Goal: Task Accomplishment & Management: Manage account settings

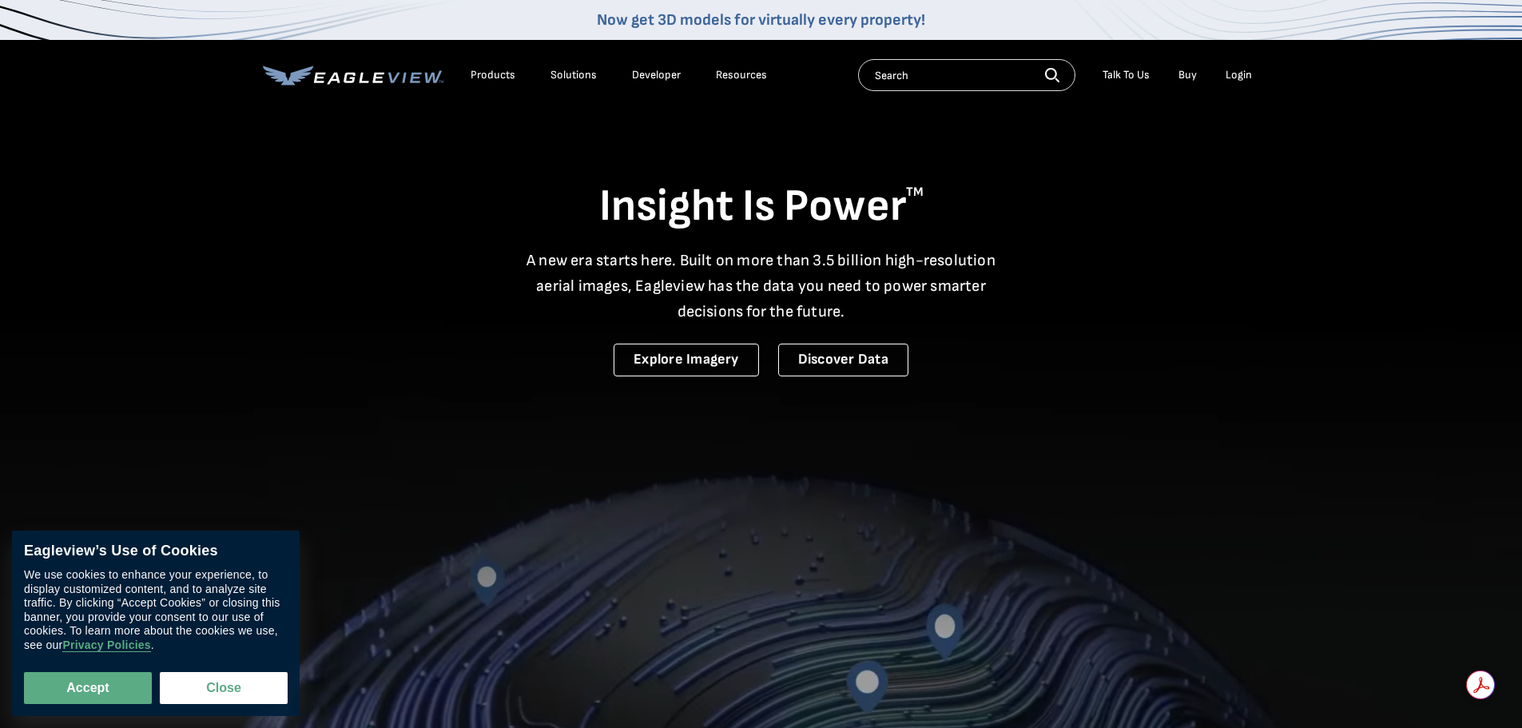
click at [1248, 73] on div "Login" at bounding box center [1238, 75] width 26 height 14
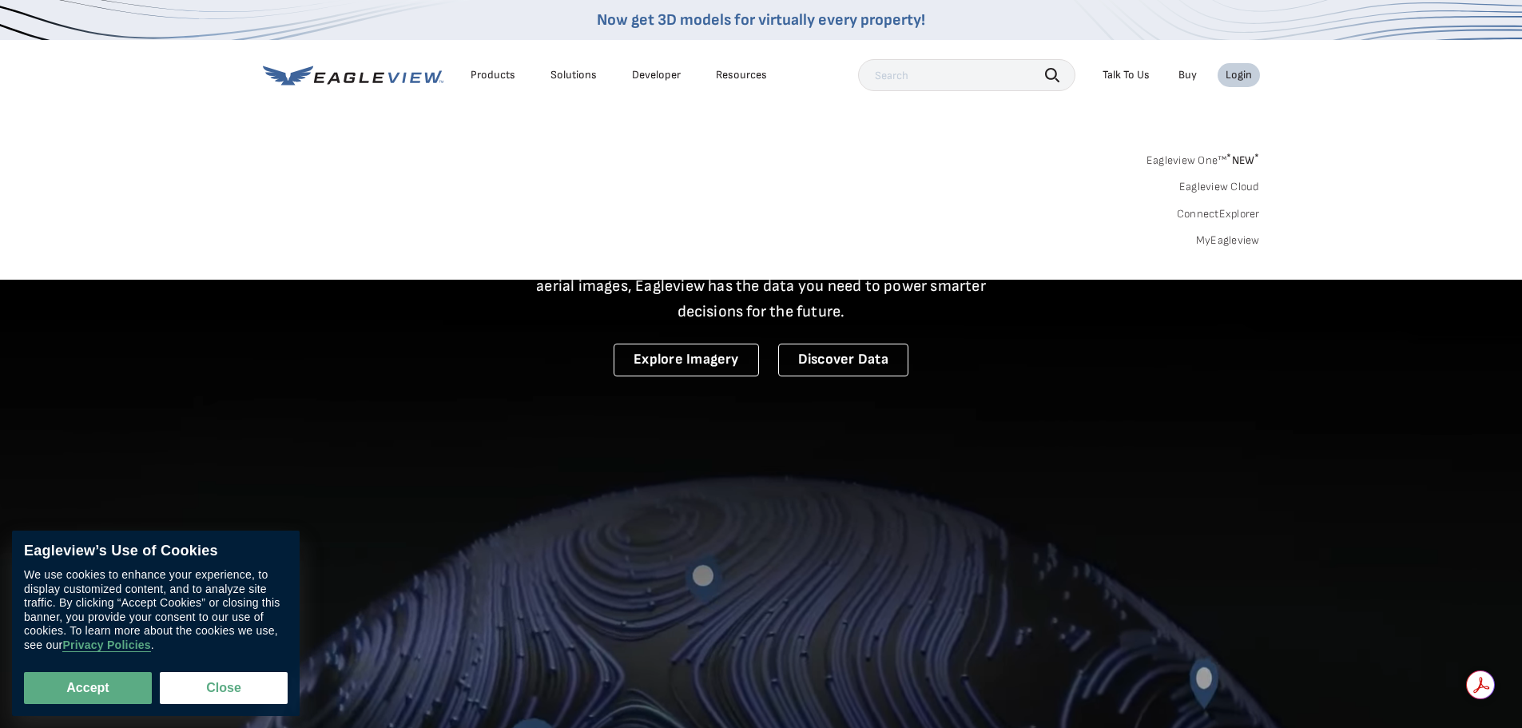
click at [1241, 76] on div "Login" at bounding box center [1238, 75] width 26 height 14
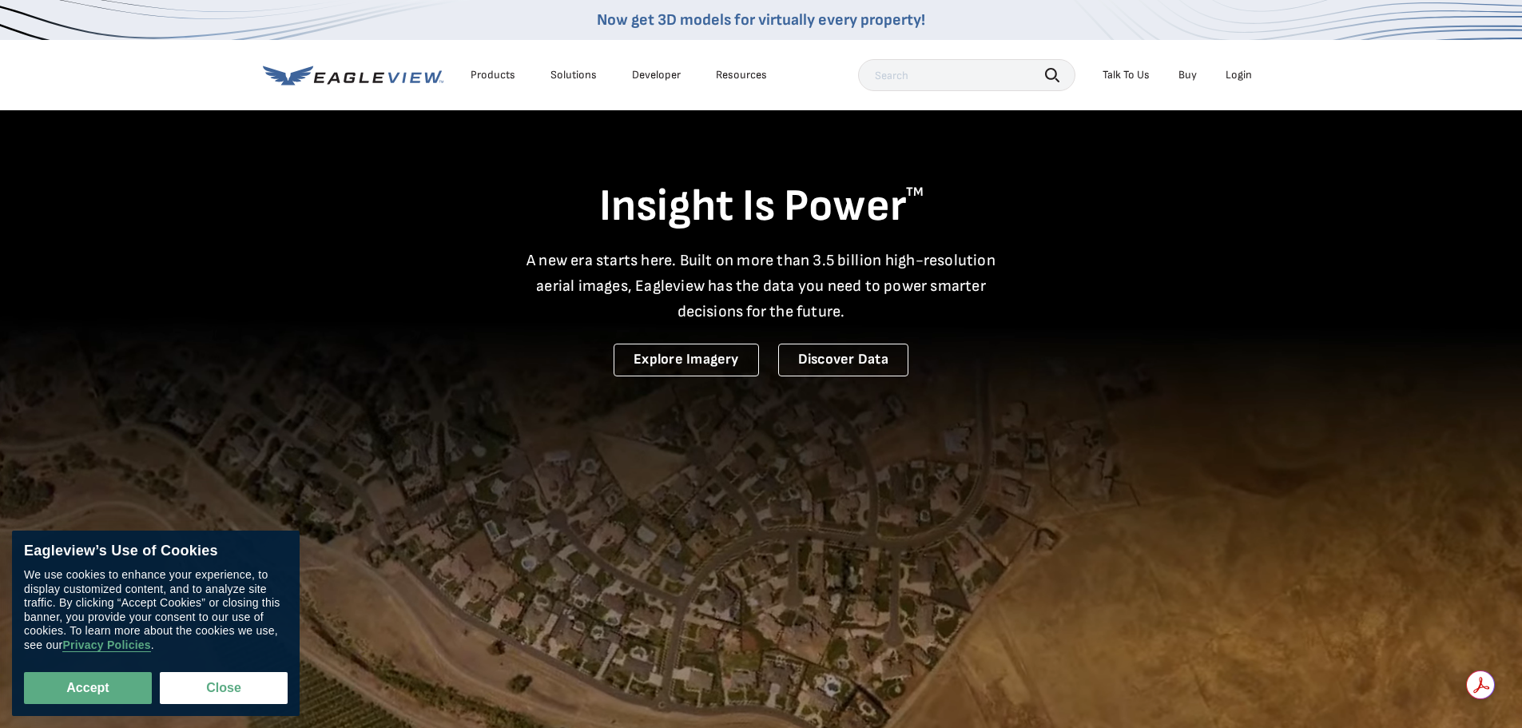
click at [1233, 77] on div "Login" at bounding box center [1238, 75] width 26 height 14
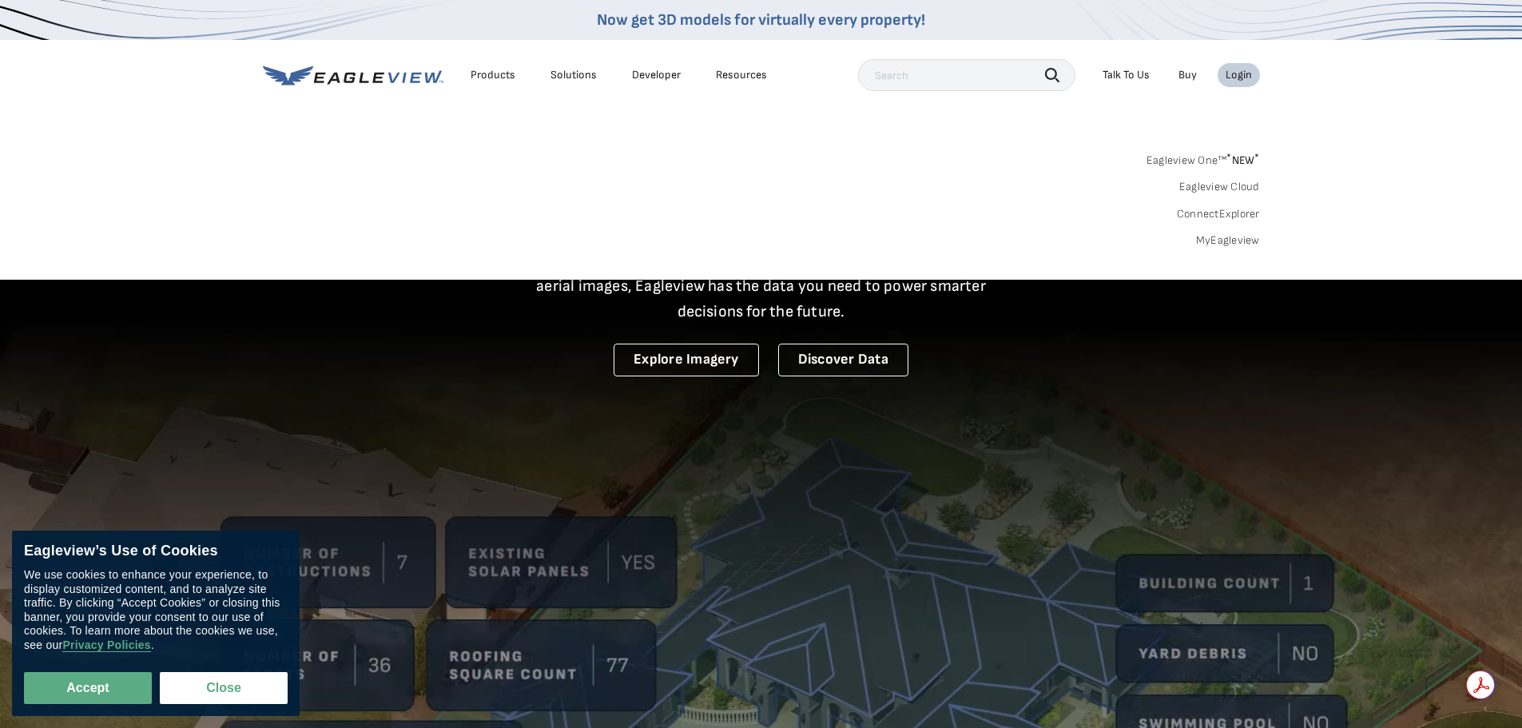
click at [1213, 240] on link "MyEagleview" at bounding box center [1228, 240] width 64 height 14
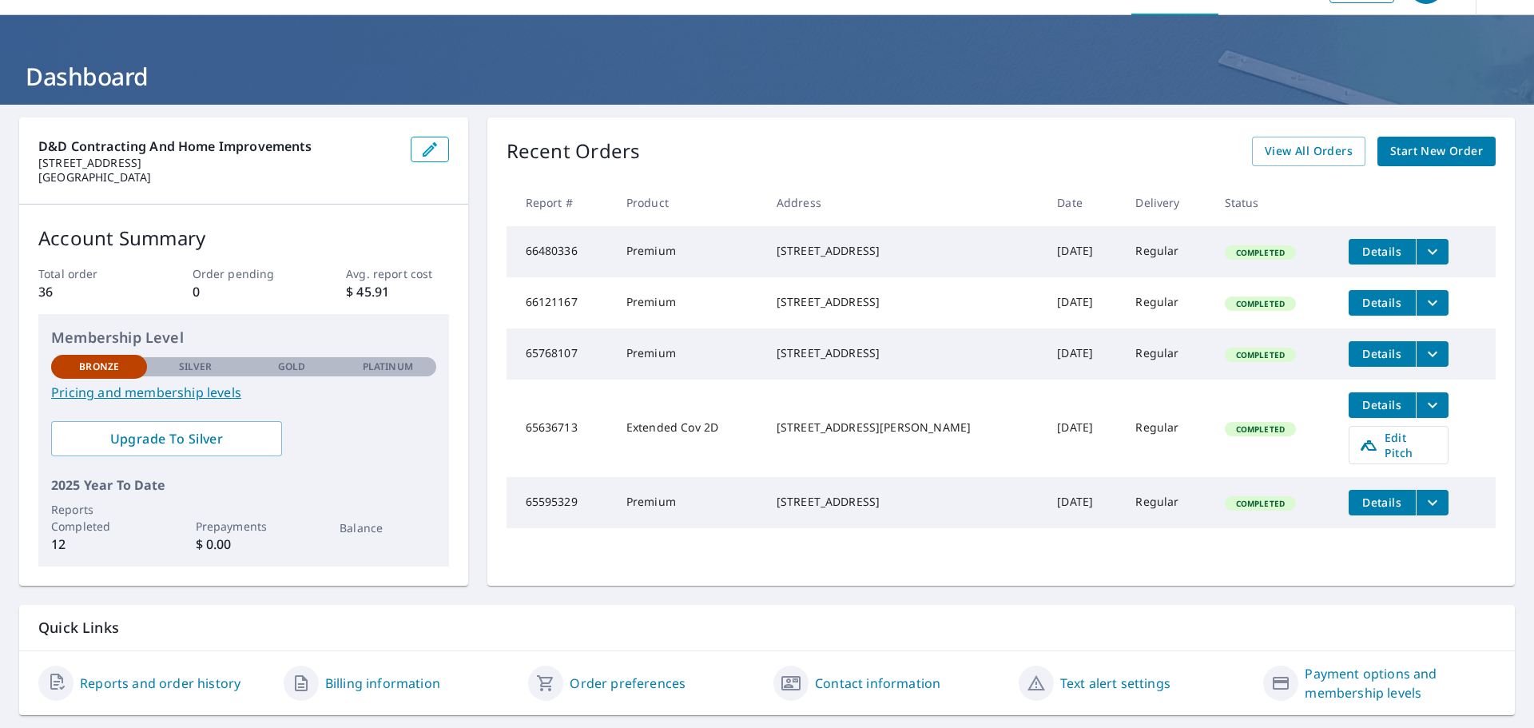
scroll to position [84, 0]
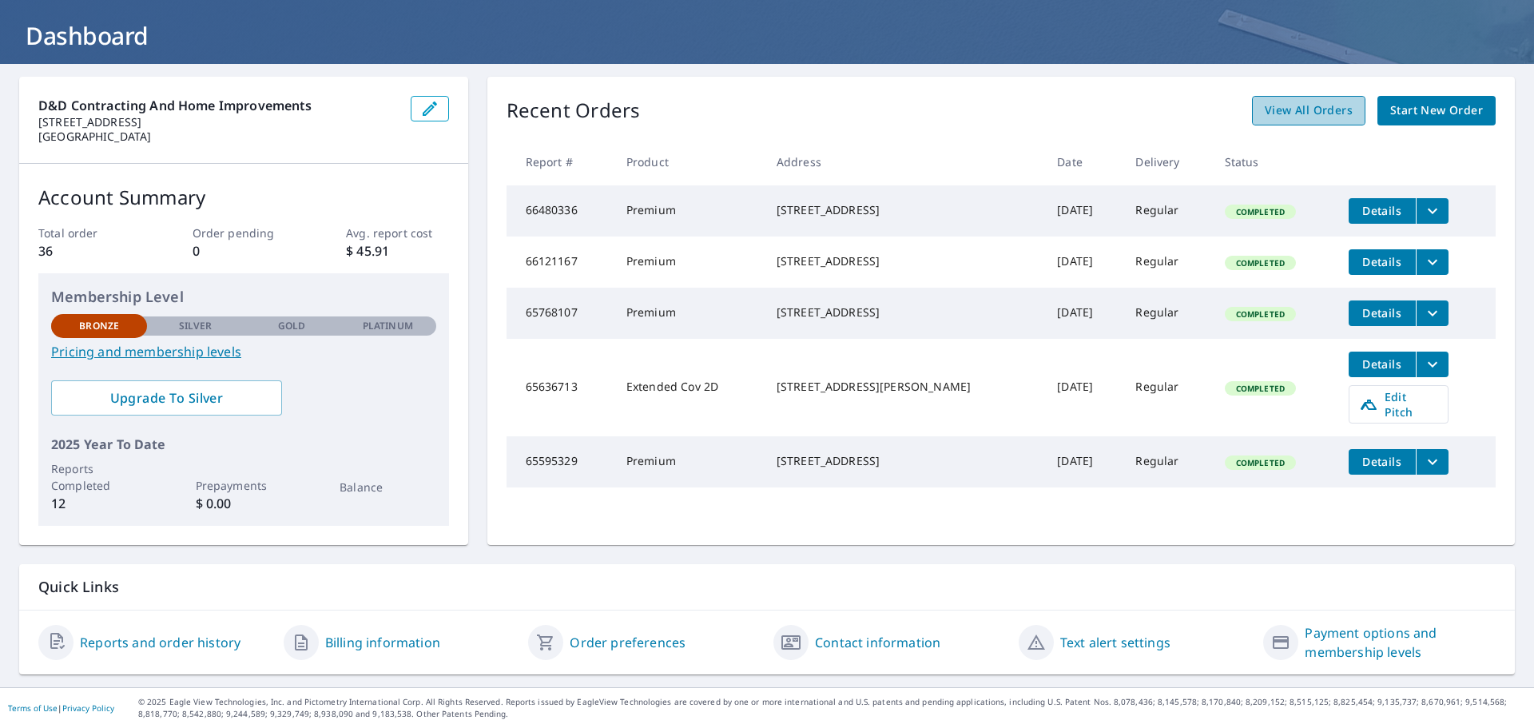
click at [1299, 122] on link "View All Orders" at bounding box center [1308, 111] width 113 height 30
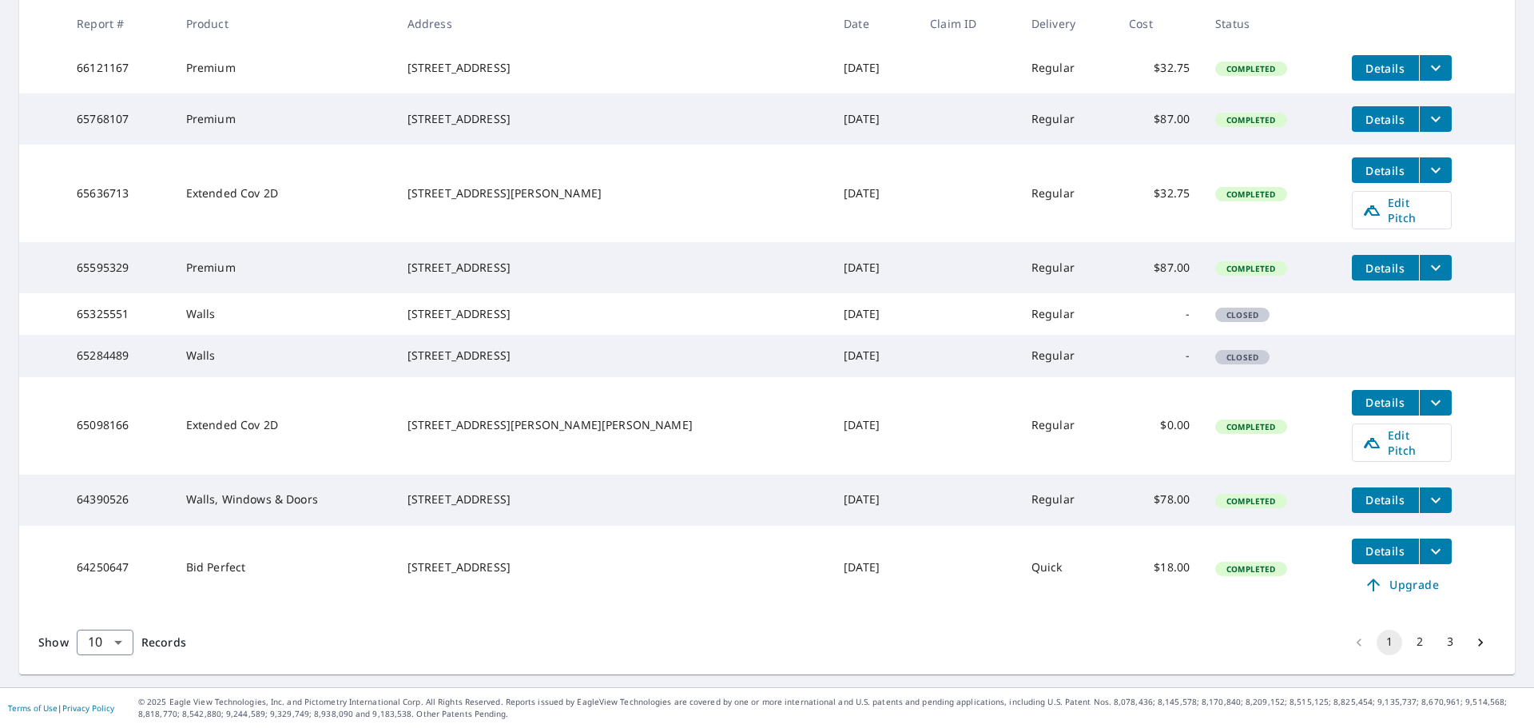
scroll to position [403, 0]
click at [1407, 641] on button "2" at bounding box center [1420, 642] width 26 height 26
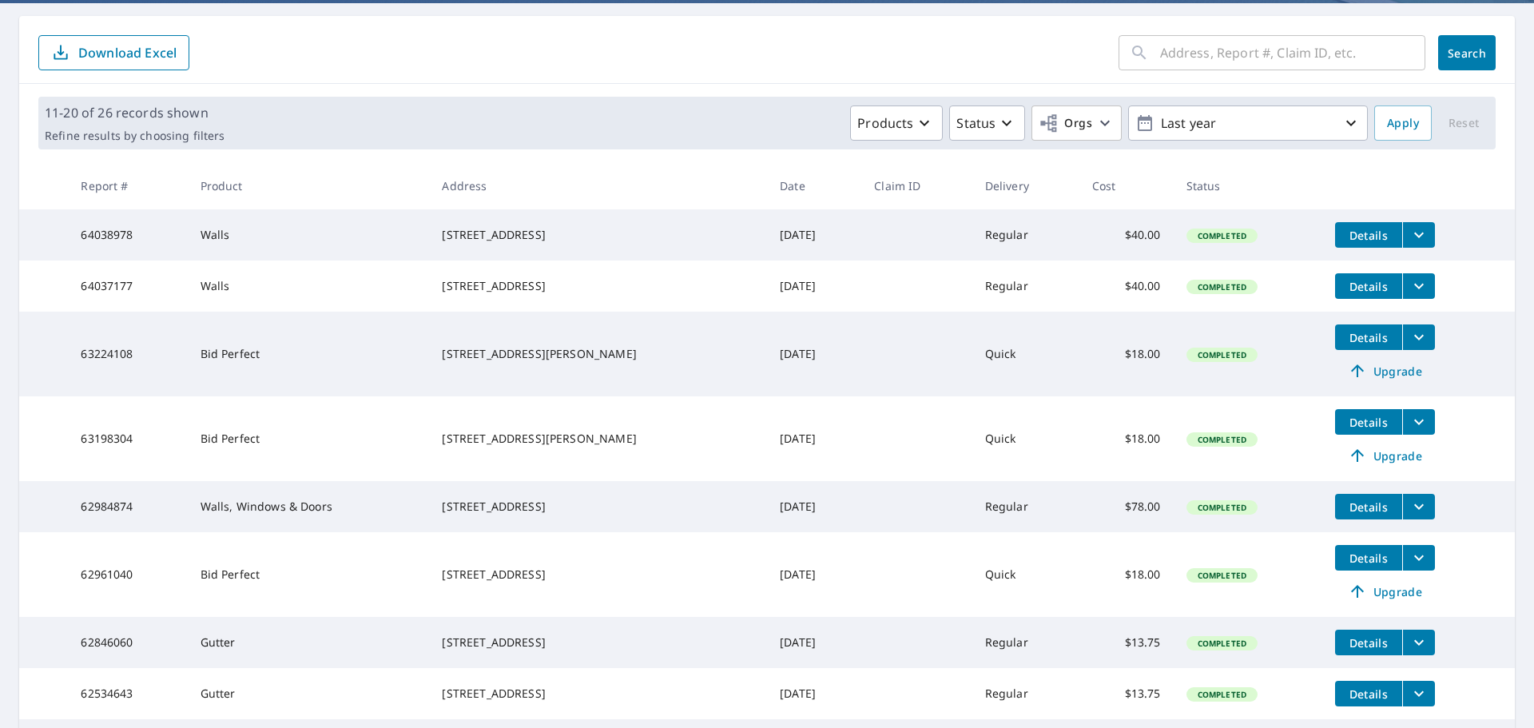
scroll to position [240, 0]
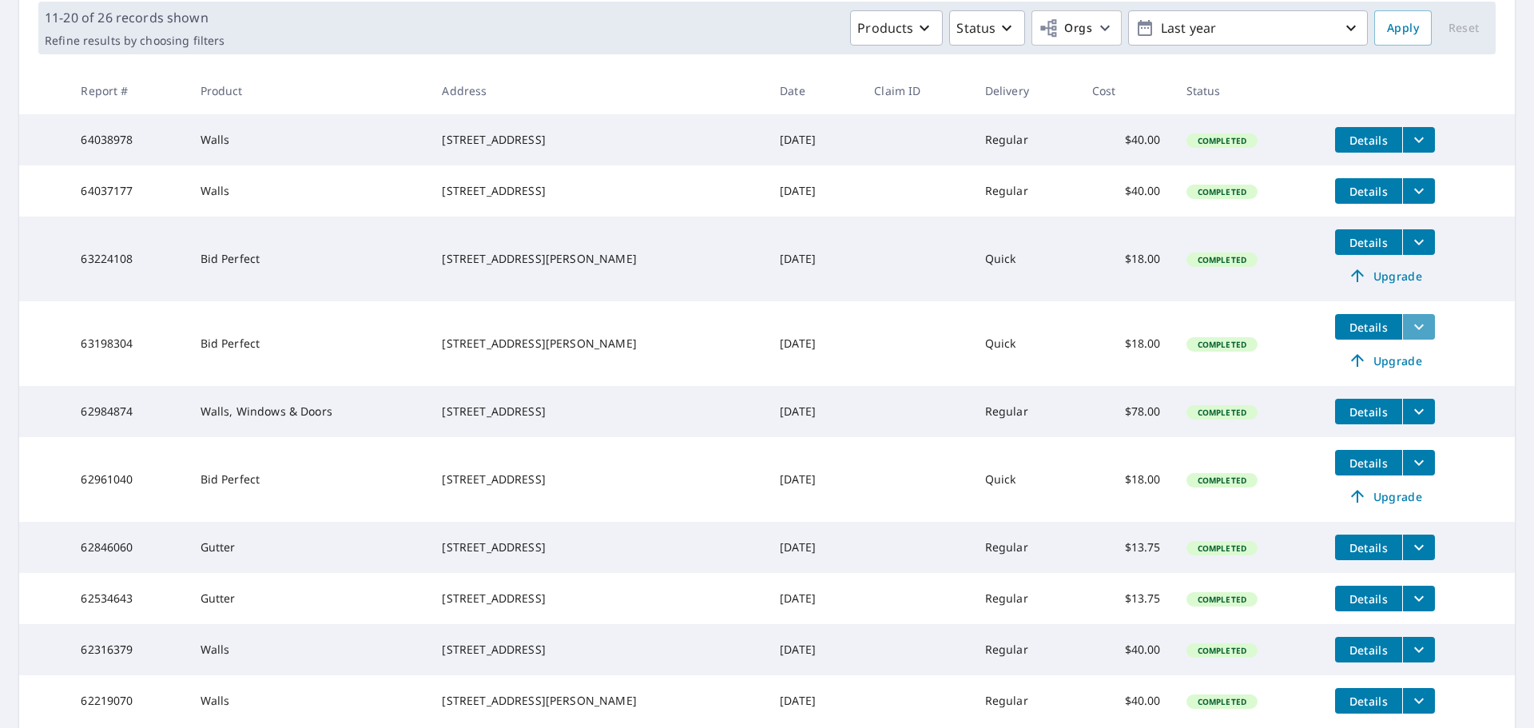
click at [1409, 336] on icon "filesDropdownBtn-63198304" at bounding box center [1418, 326] width 19 height 19
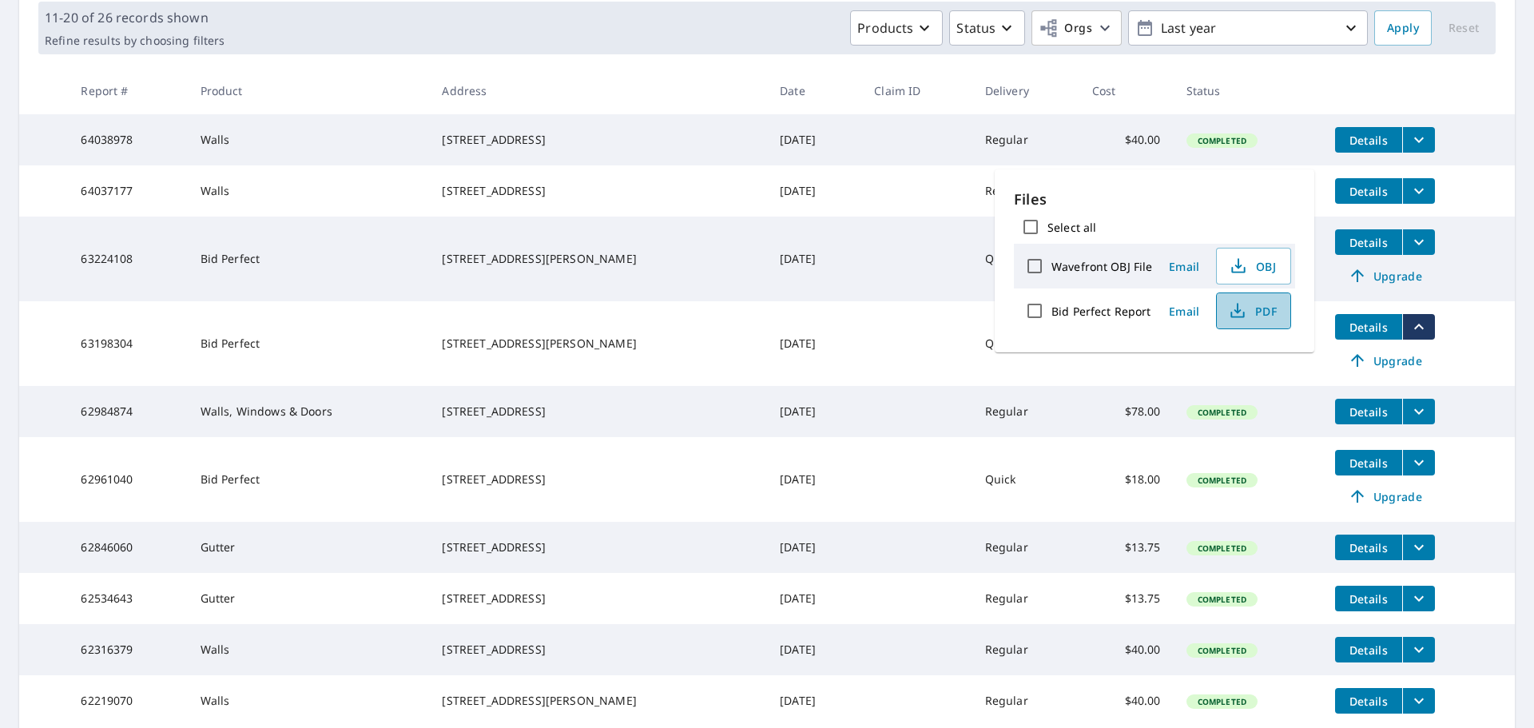
click at [1240, 312] on icon "button" at bounding box center [1237, 310] width 19 height 19
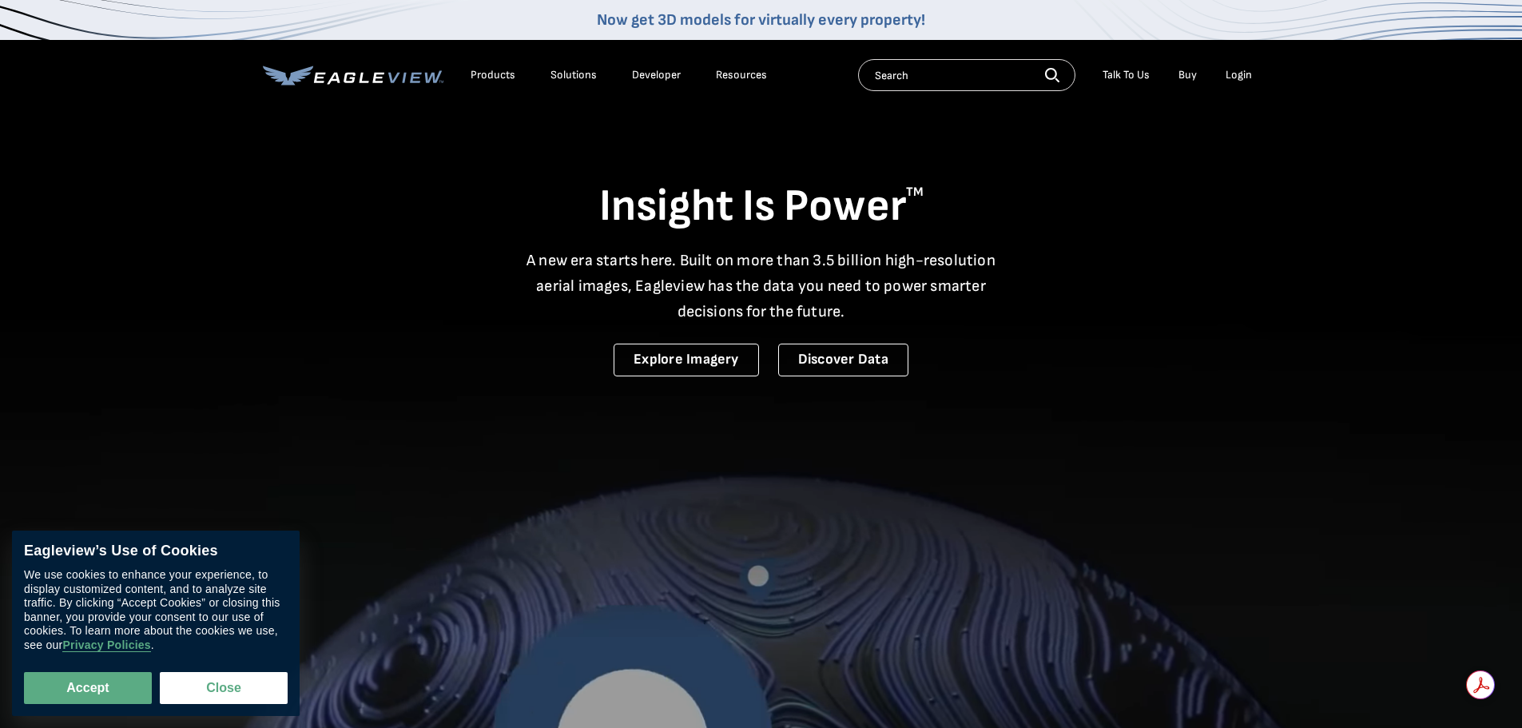
click at [1246, 70] on div "Login" at bounding box center [1238, 75] width 26 height 14
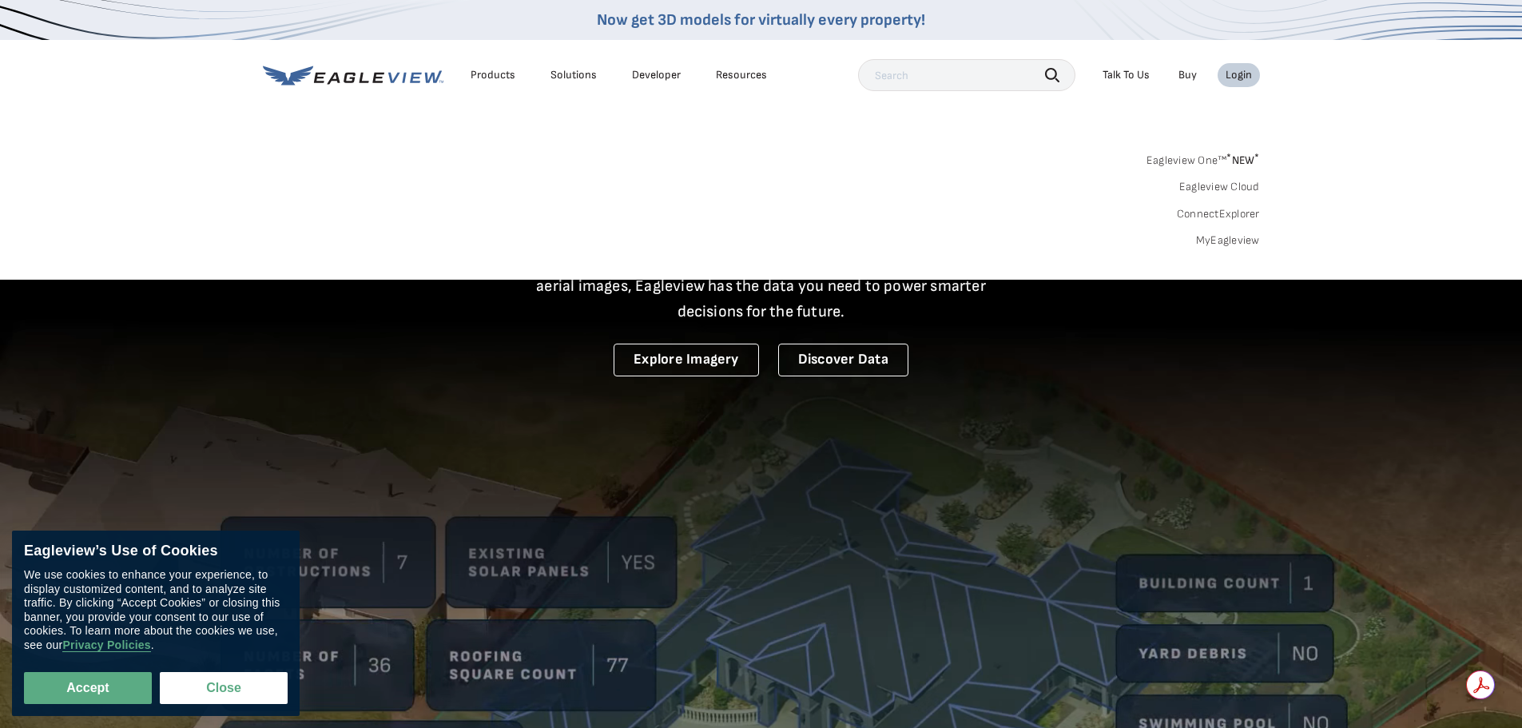
click at [1224, 244] on link "MyEagleview" at bounding box center [1228, 240] width 64 height 14
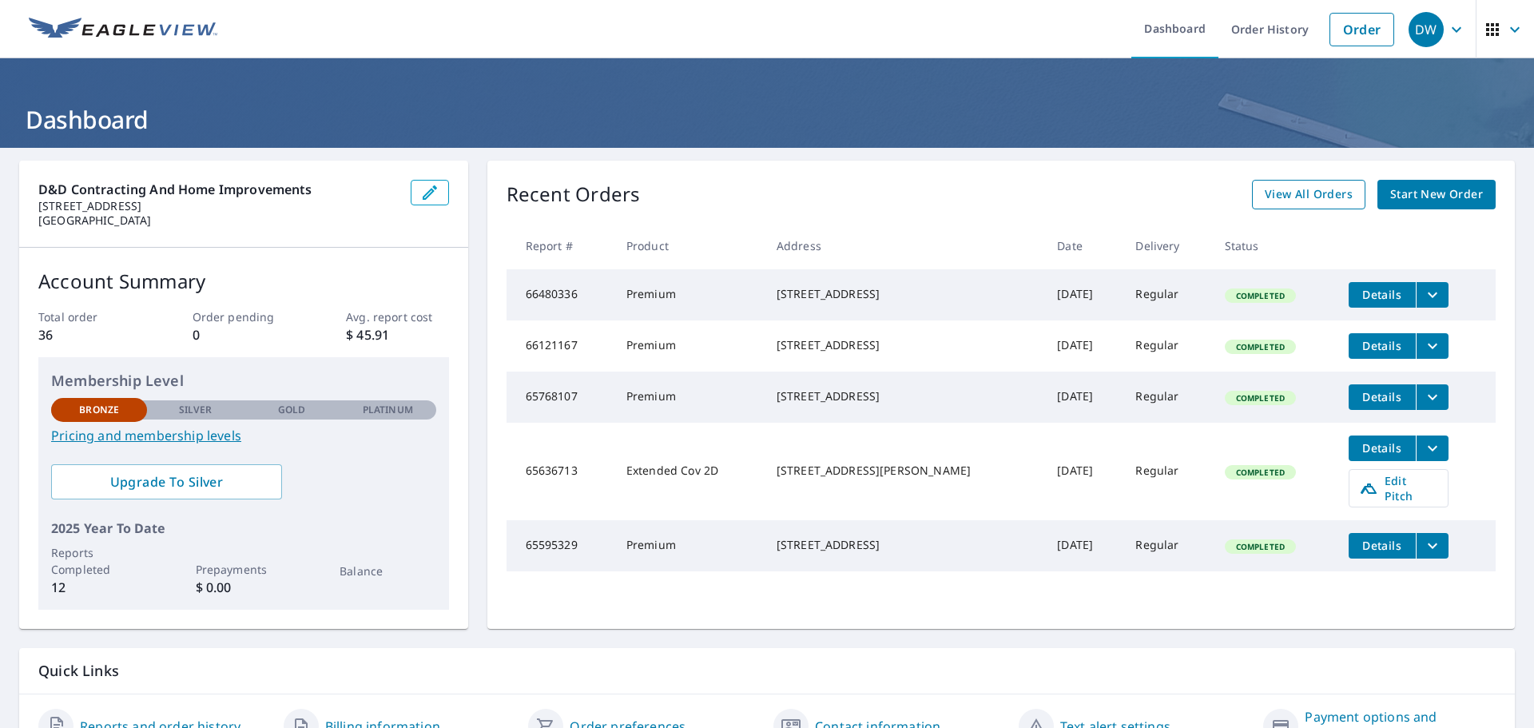
click at [1306, 197] on span "View All Orders" at bounding box center [1309, 195] width 88 height 20
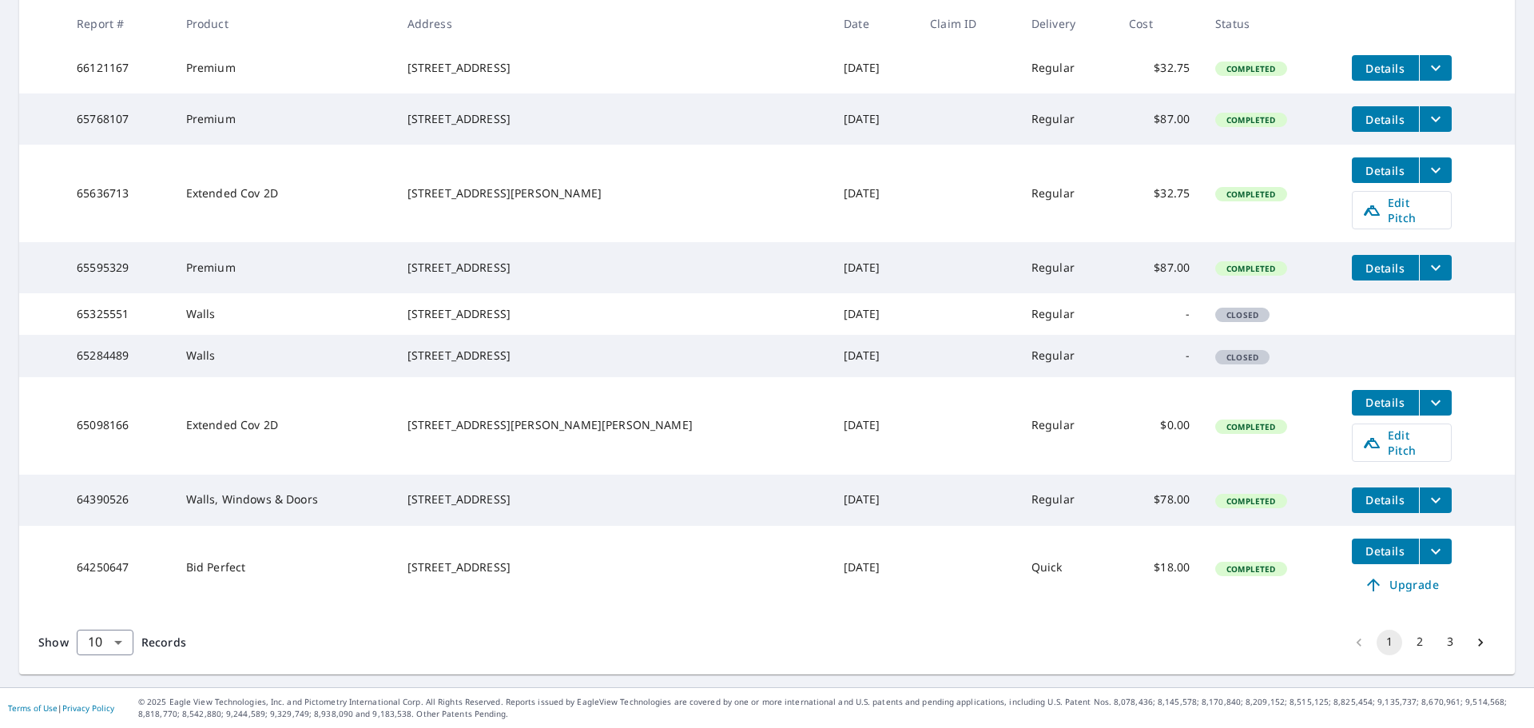
scroll to position [403, 0]
click at [1409, 638] on button "2" at bounding box center [1420, 642] width 26 height 26
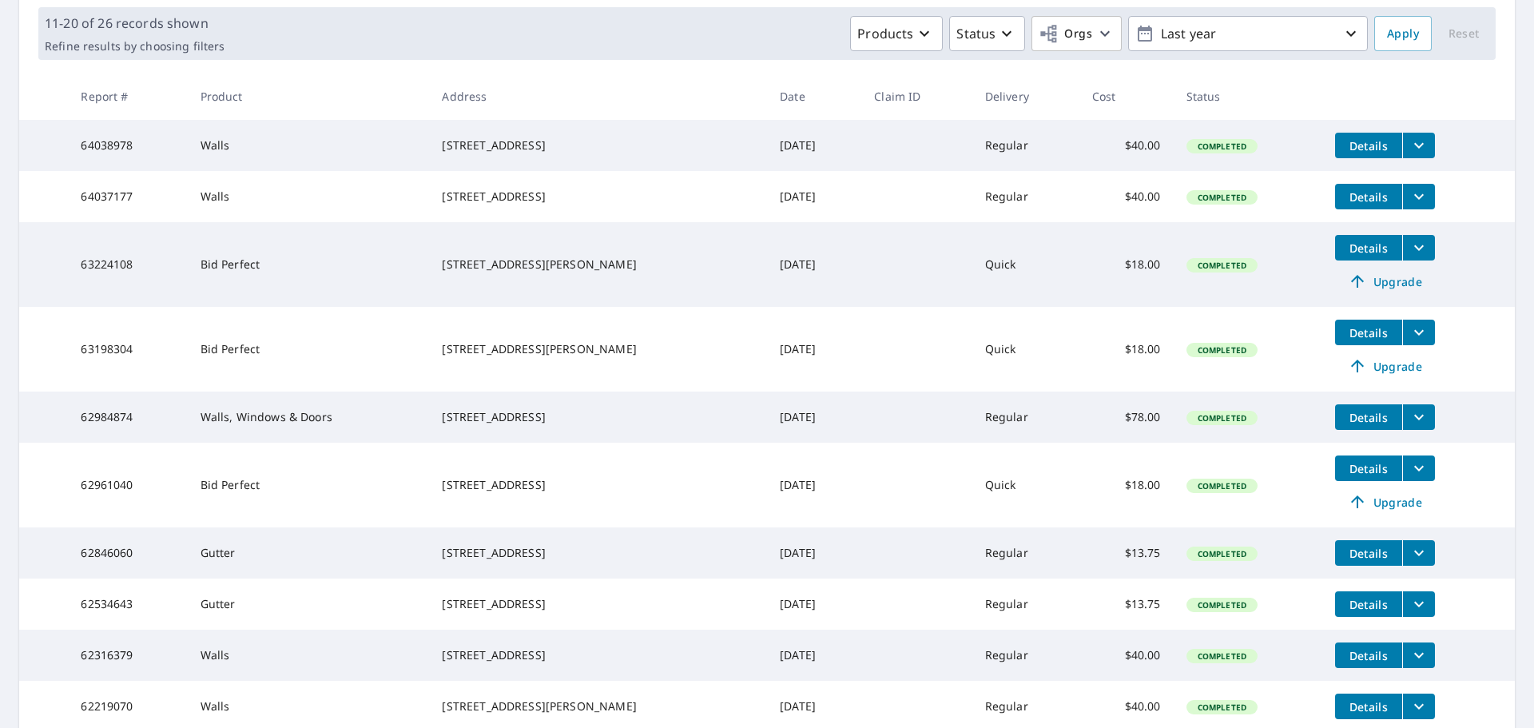
scroll to position [240, 0]
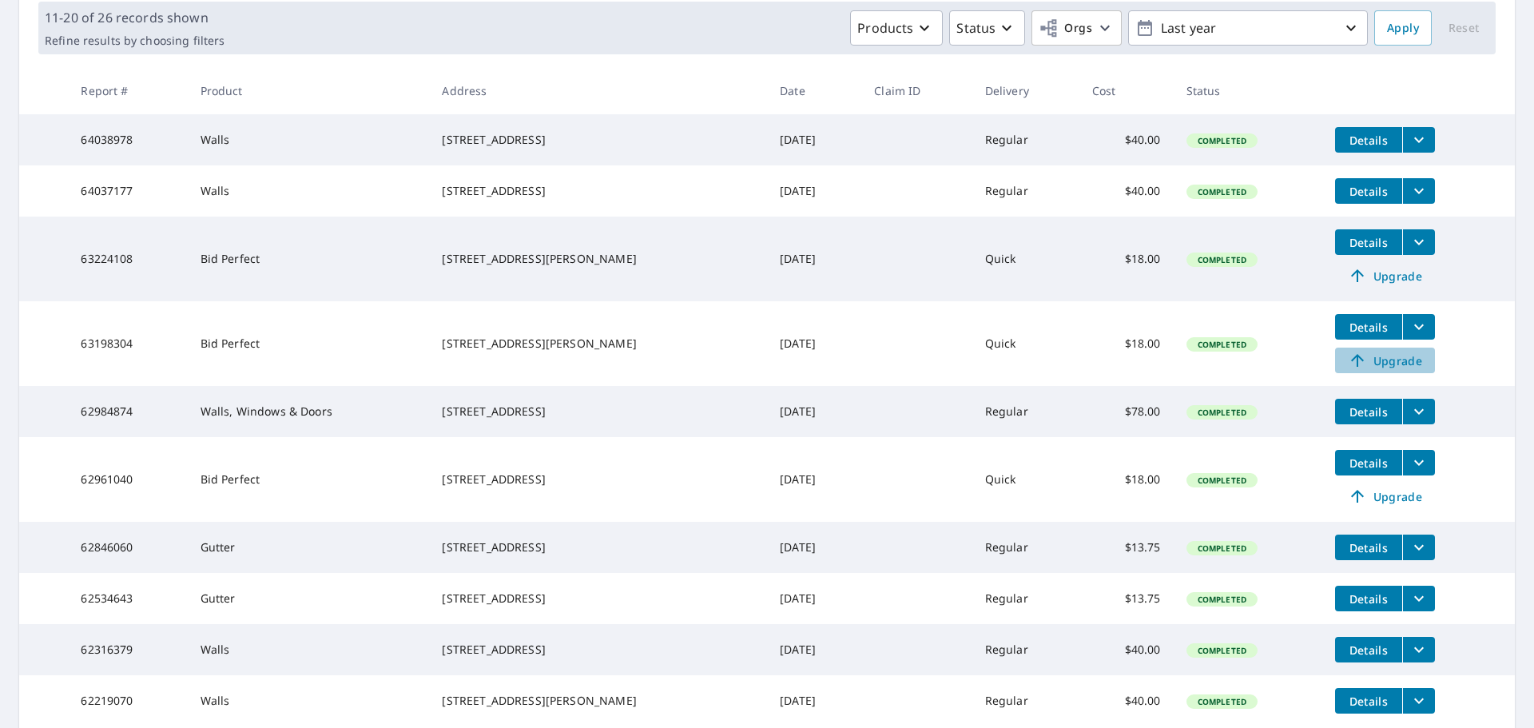
click at [1380, 370] on span "Upgrade" at bounding box center [1384, 360] width 81 height 19
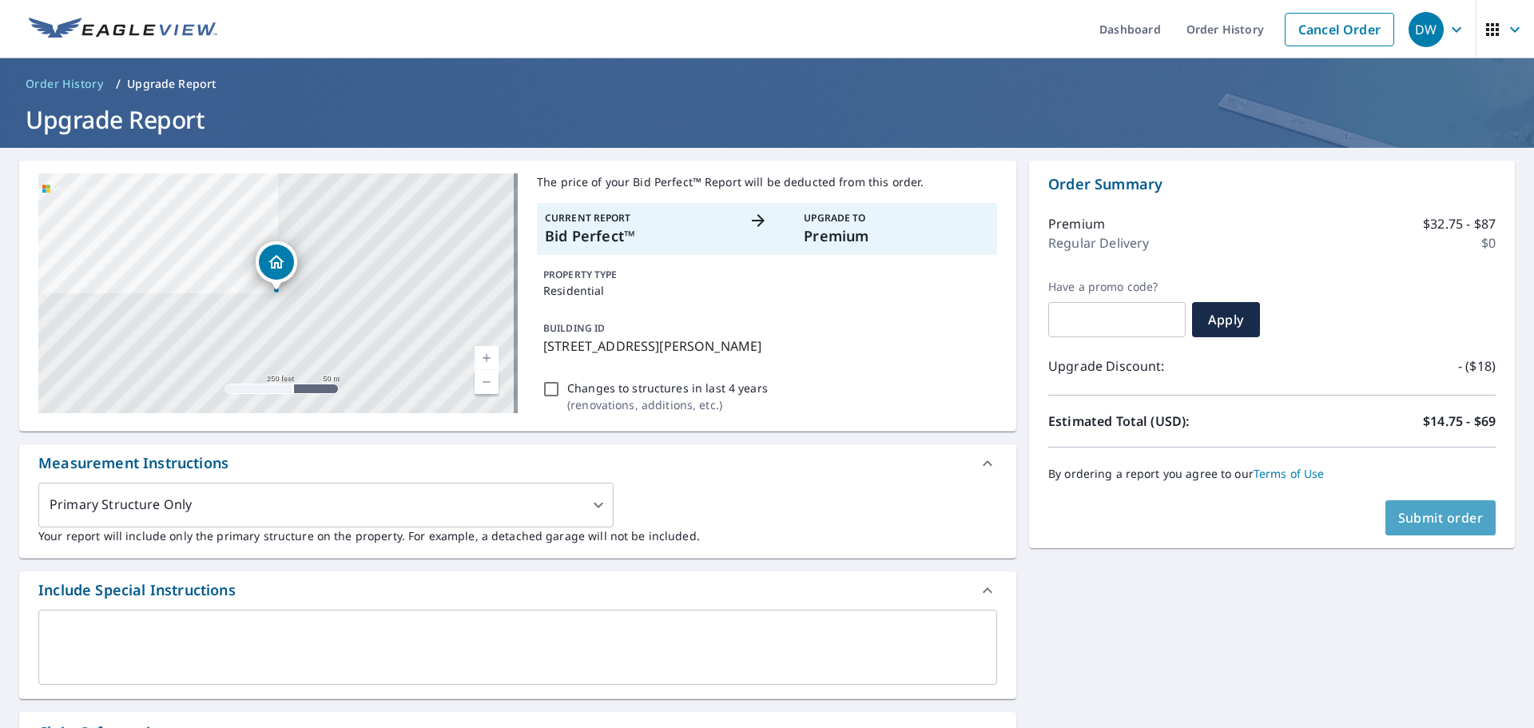
click at [1419, 519] on span "Submit order" at bounding box center [1440, 518] width 85 height 18
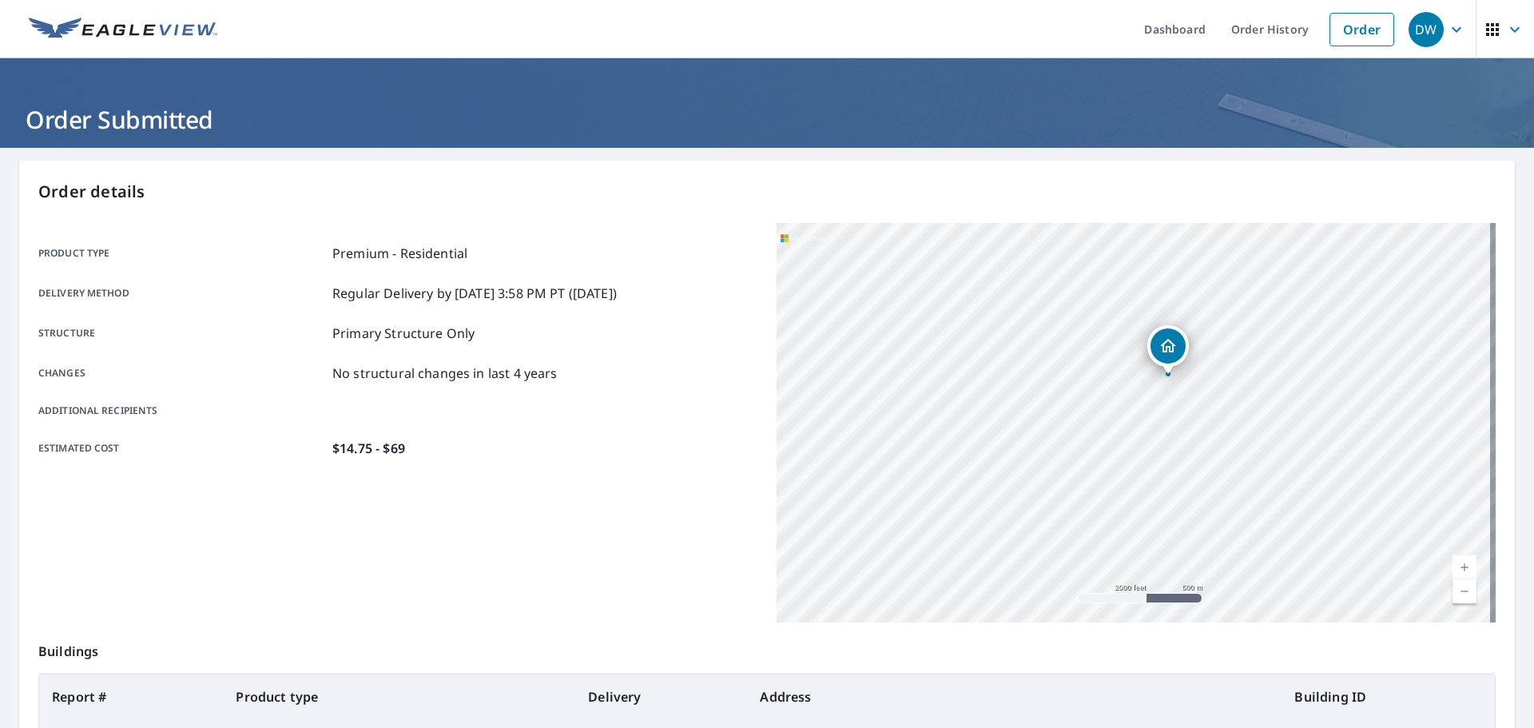
click at [694, 391] on div "Product type Premium - Residential Delivery method Regular Delivery by 9/9/2025…" at bounding box center [397, 351] width 719 height 214
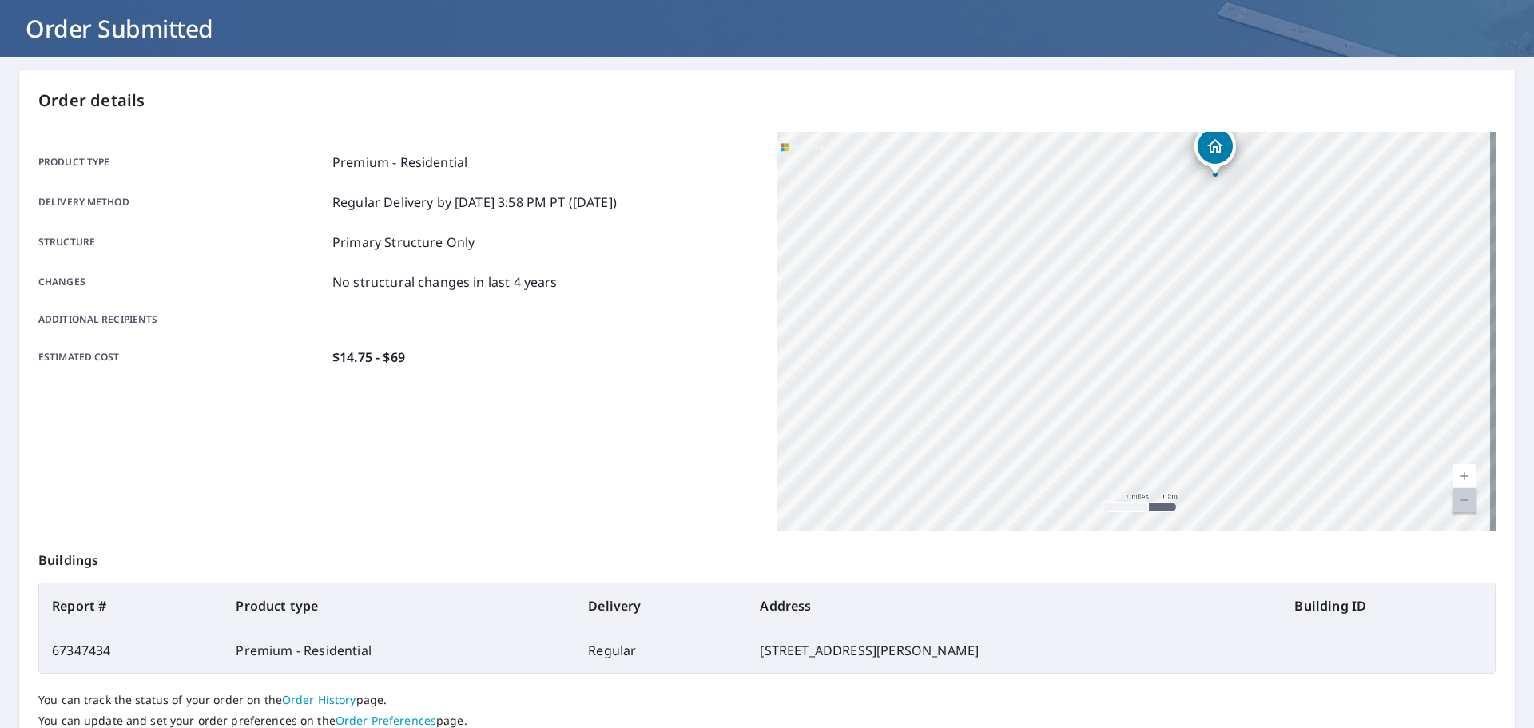
scroll to position [212, 0]
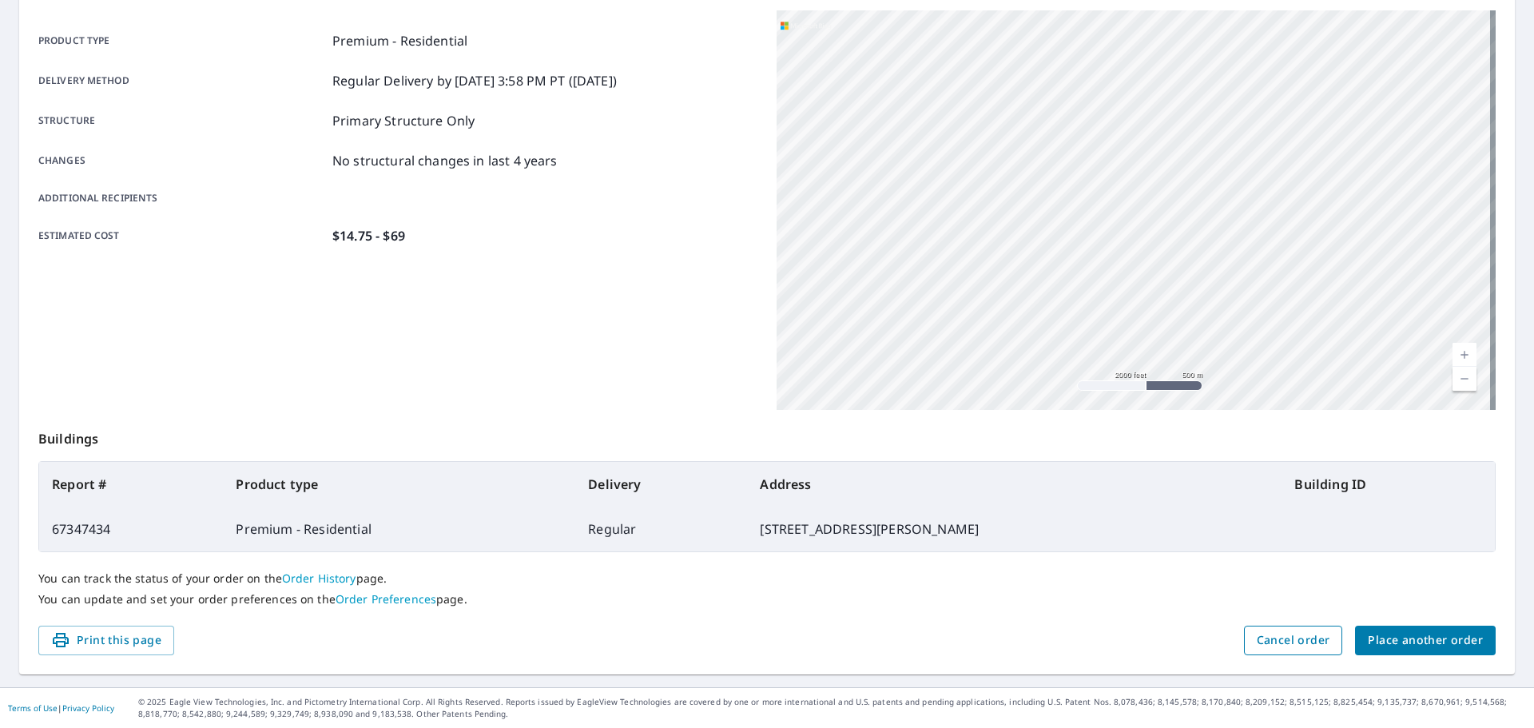
click at [1301, 640] on span "Cancel order" at bounding box center [1293, 640] width 73 height 20
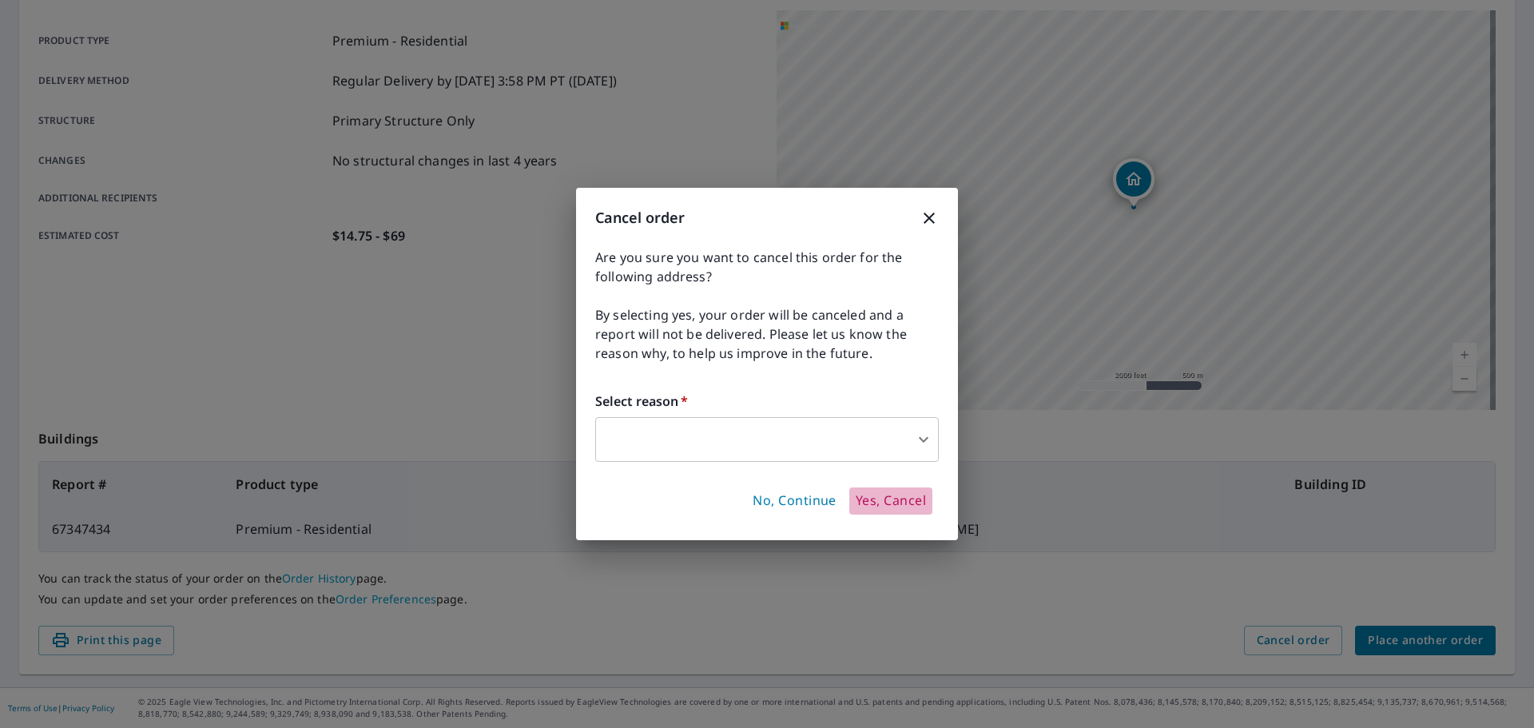
click at [890, 498] on span "Yes, Cancel" at bounding box center [891, 501] width 70 height 18
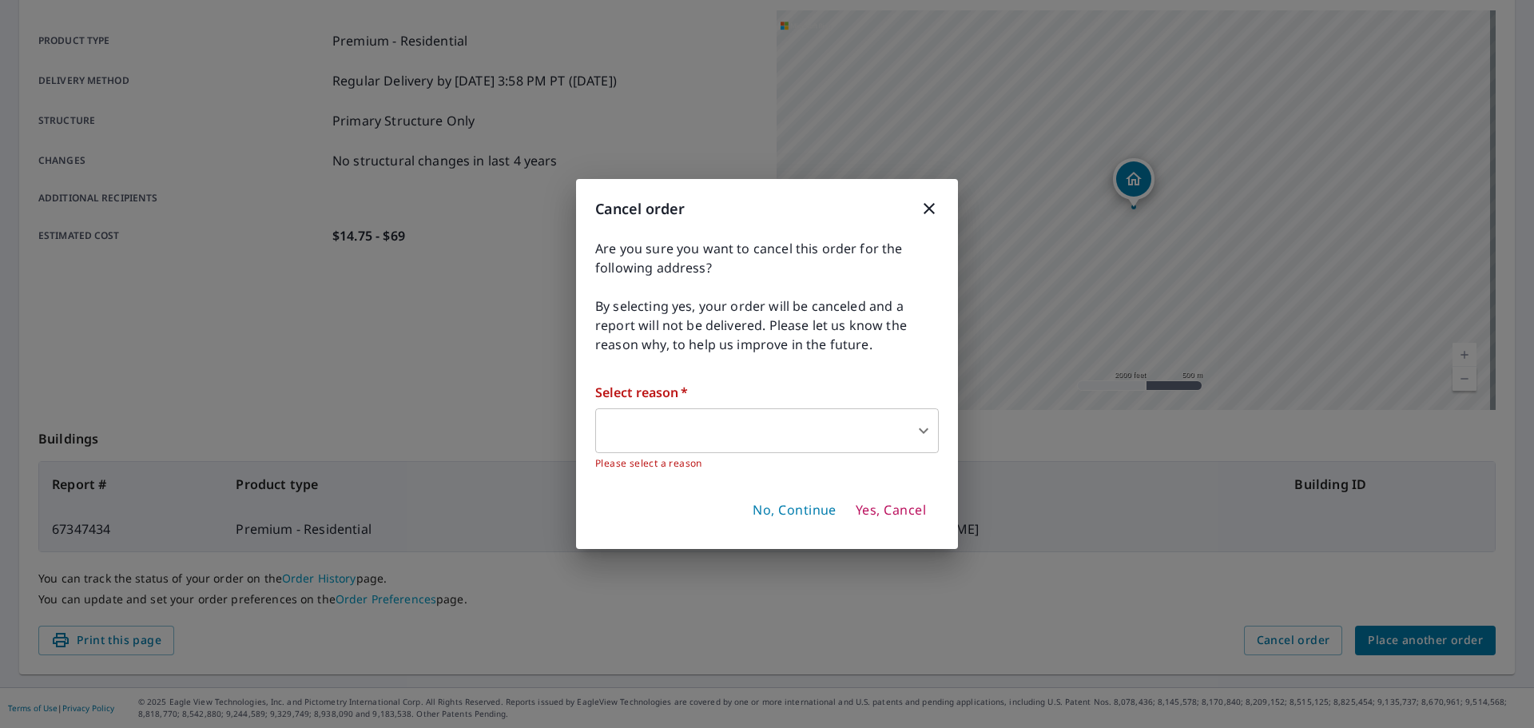
click at [908, 508] on span "Yes, Cancel" at bounding box center [891, 511] width 70 height 18
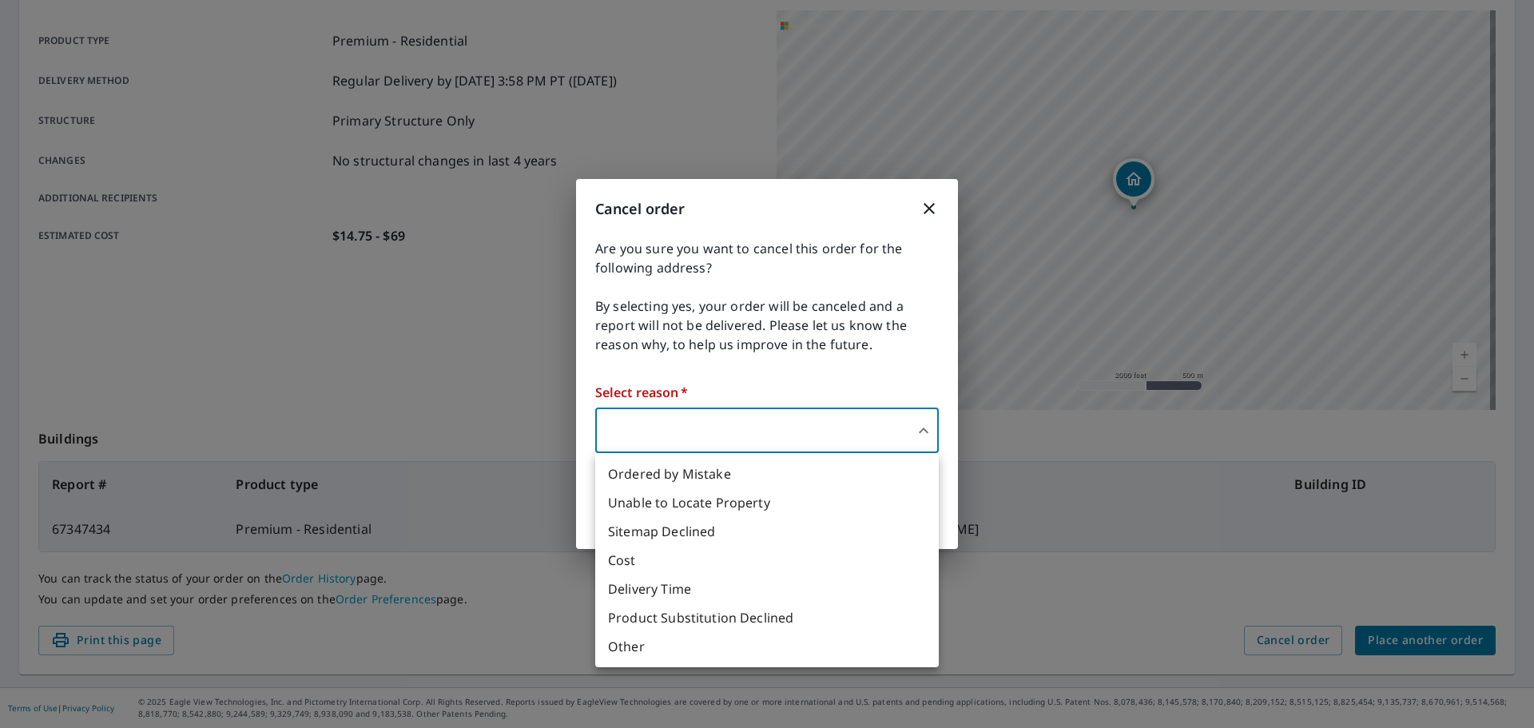
click at [918, 429] on body "DW DW Dashboard Order History Order DW Order Submitted Order details Product ty…" at bounding box center [767, 364] width 1534 height 728
click at [722, 470] on li "Ordered by Mistake" at bounding box center [766, 473] width 343 height 29
type input "30"
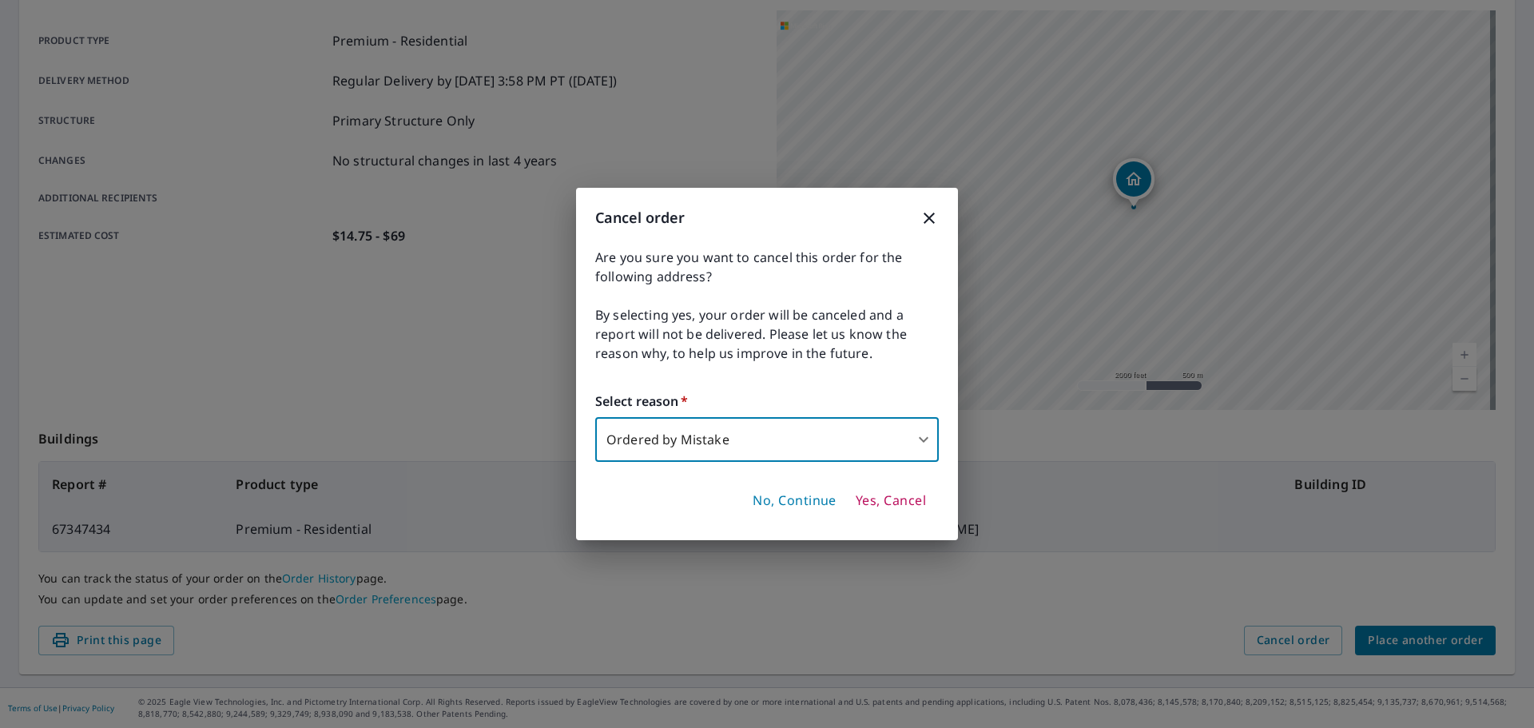
click at [886, 498] on span "Yes, Cancel" at bounding box center [891, 501] width 70 height 18
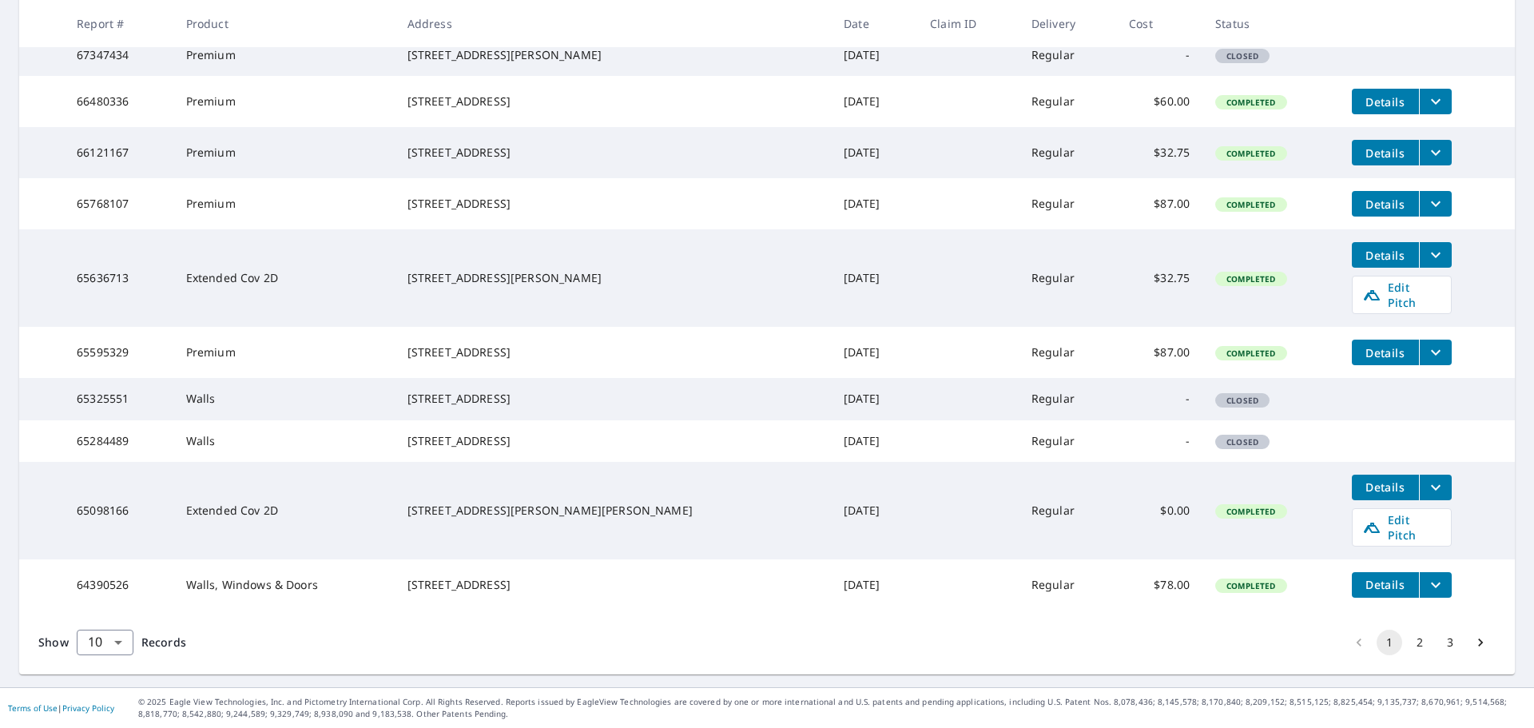
click at [1407, 641] on button "2" at bounding box center [1420, 642] width 26 height 26
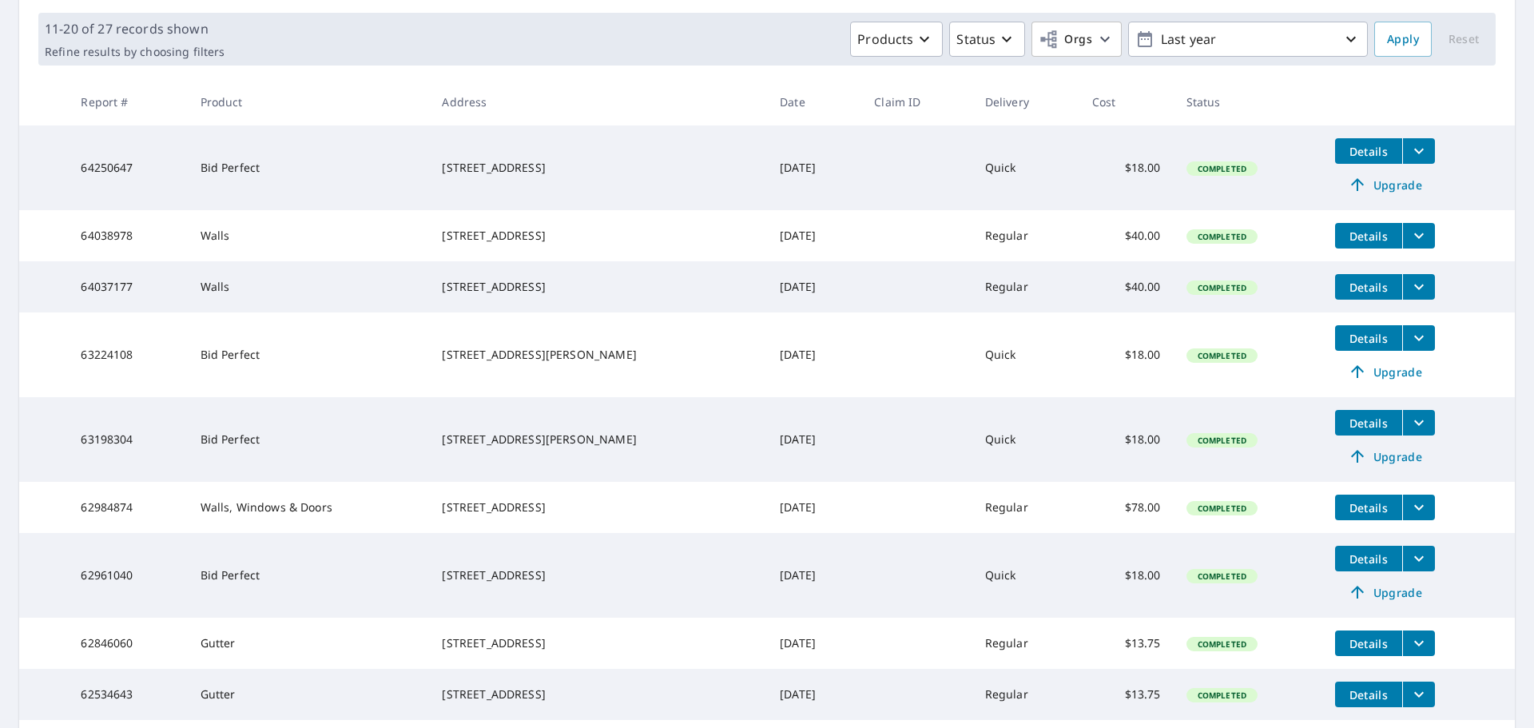
scroll to position [320, 0]
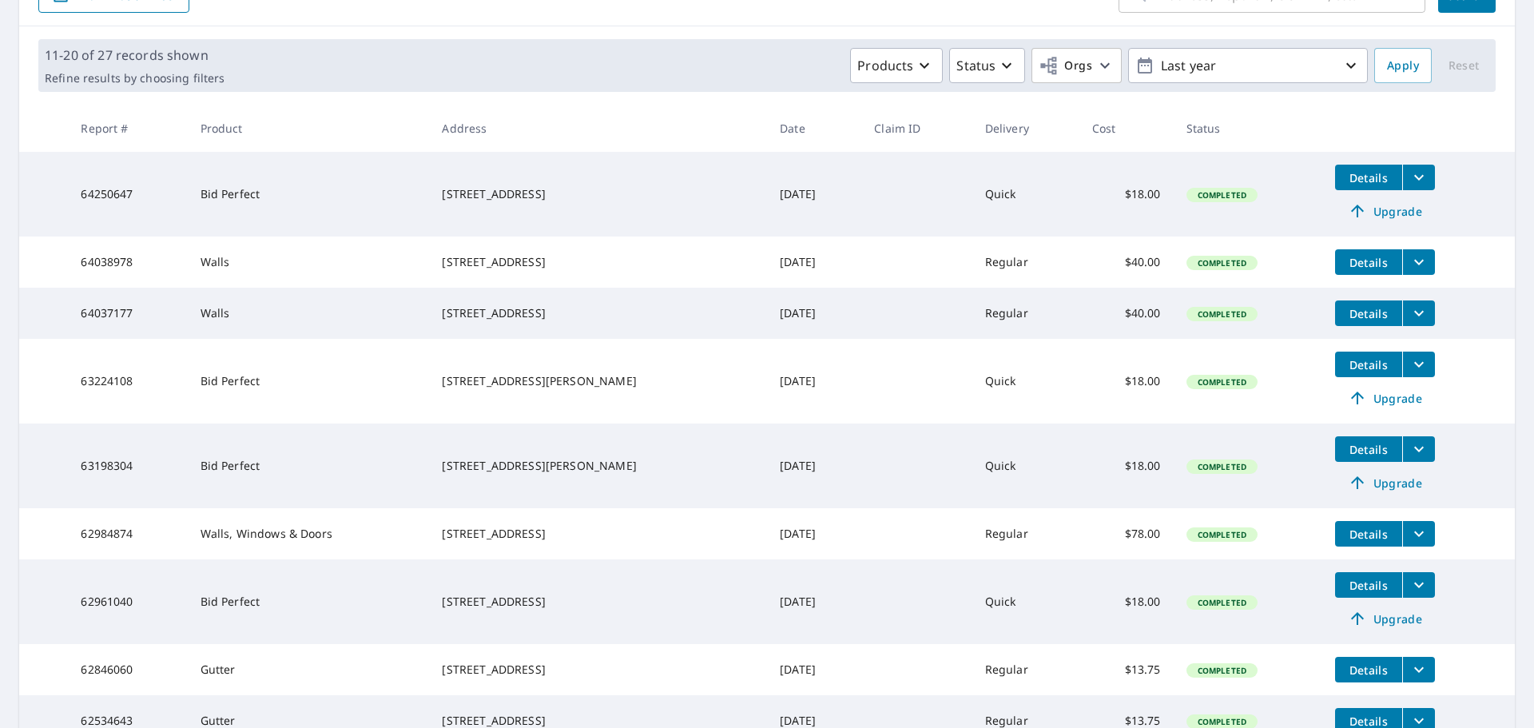
click at [1355, 457] on span "Details" at bounding box center [1368, 449] width 48 height 15
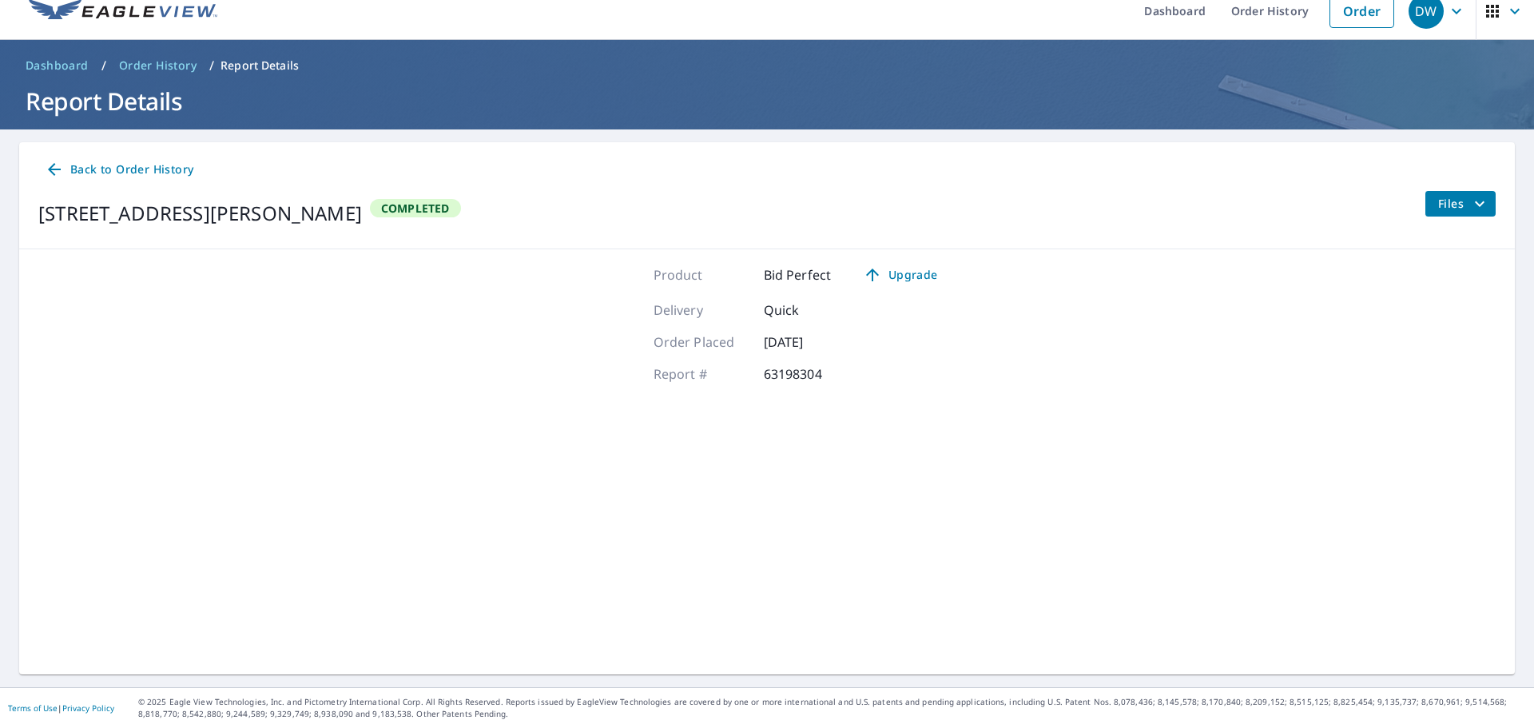
scroll to position [18, 0]
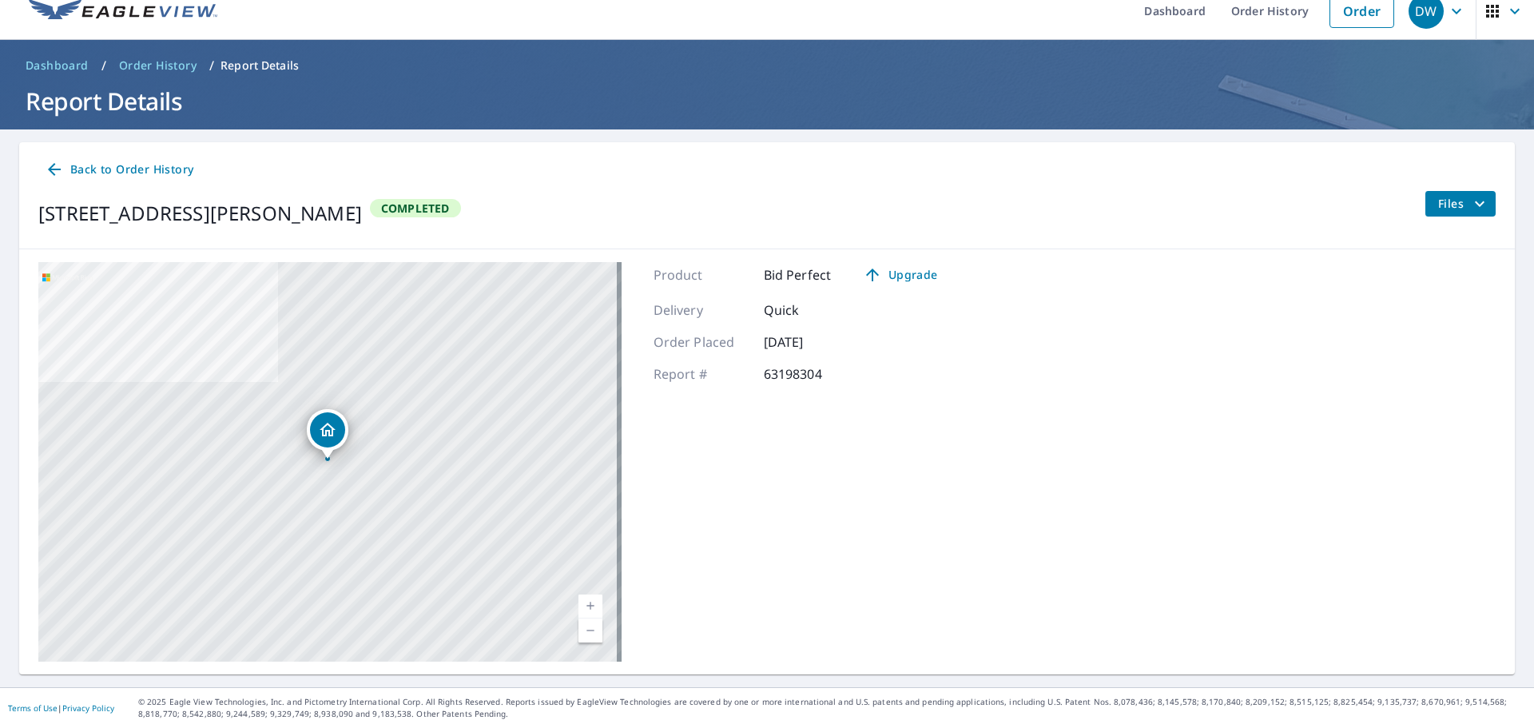
click at [1470, 200] on icon "filesDropdownBtn-63198304" at bounding box center [1479, 203] width 19 height 19
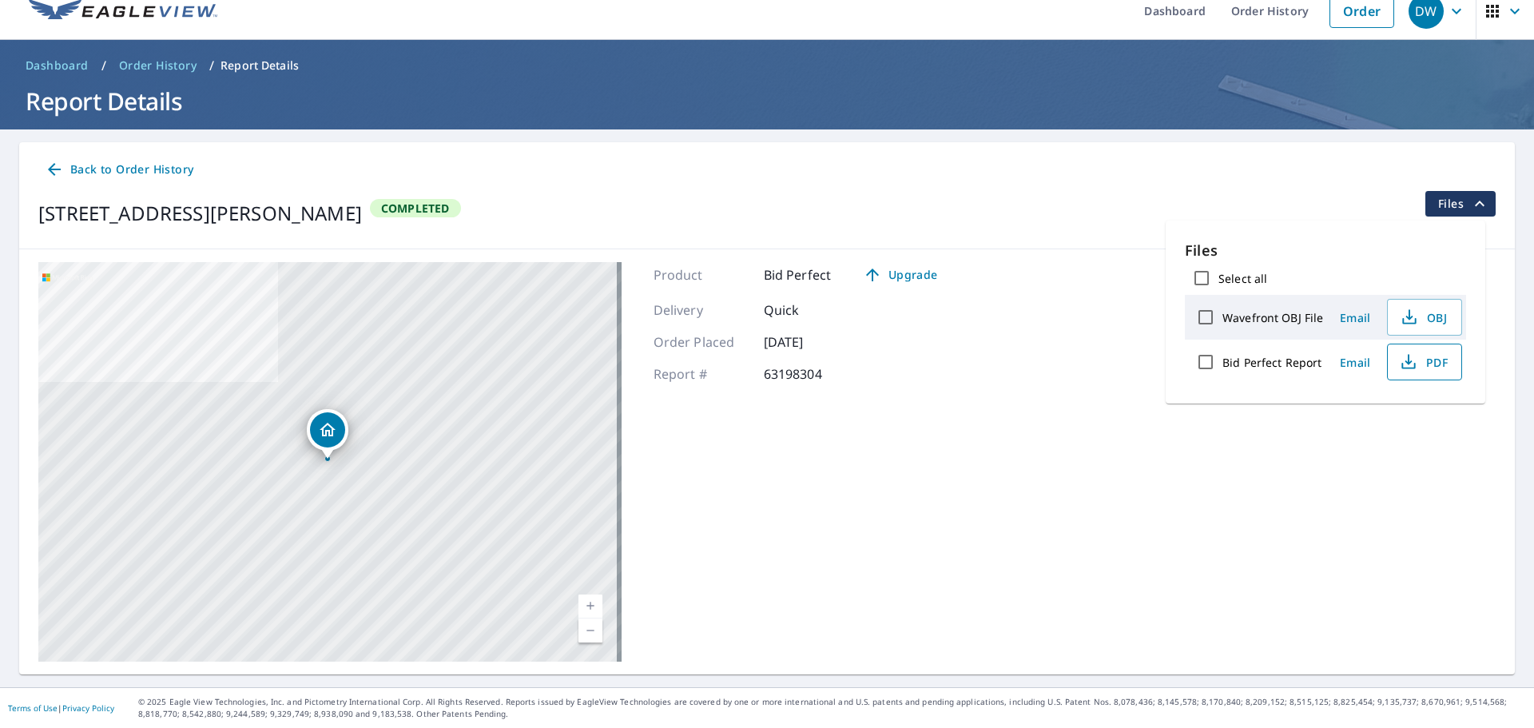
click at [1420, 357] on span "PDF" at bounding box center [1422, 361] width 51 height 19
click at [1416, 356] on icon "button" at bounding box center [1408, 361] width 19 height 19
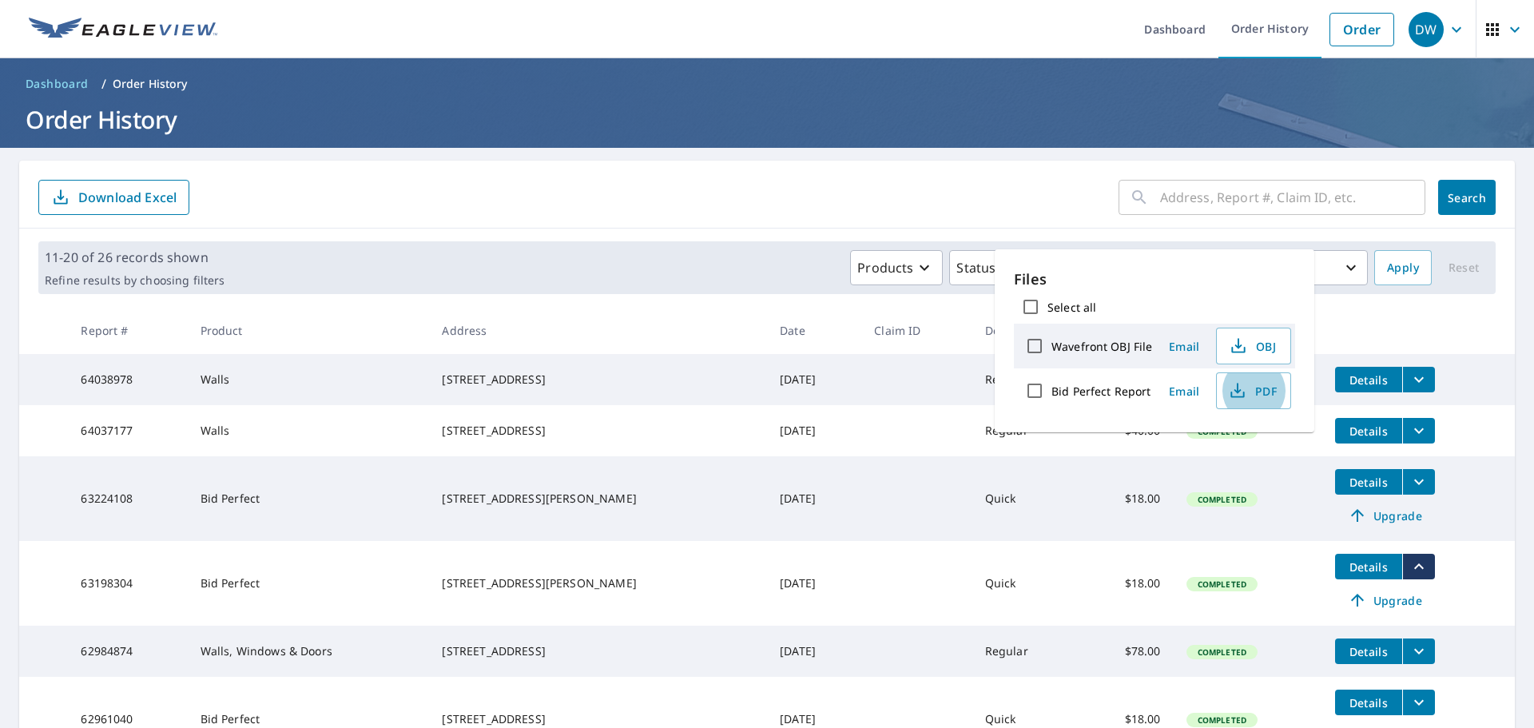
scroll to position [160, 0]
